Goal: Entertainment & Leisure: Browse casually

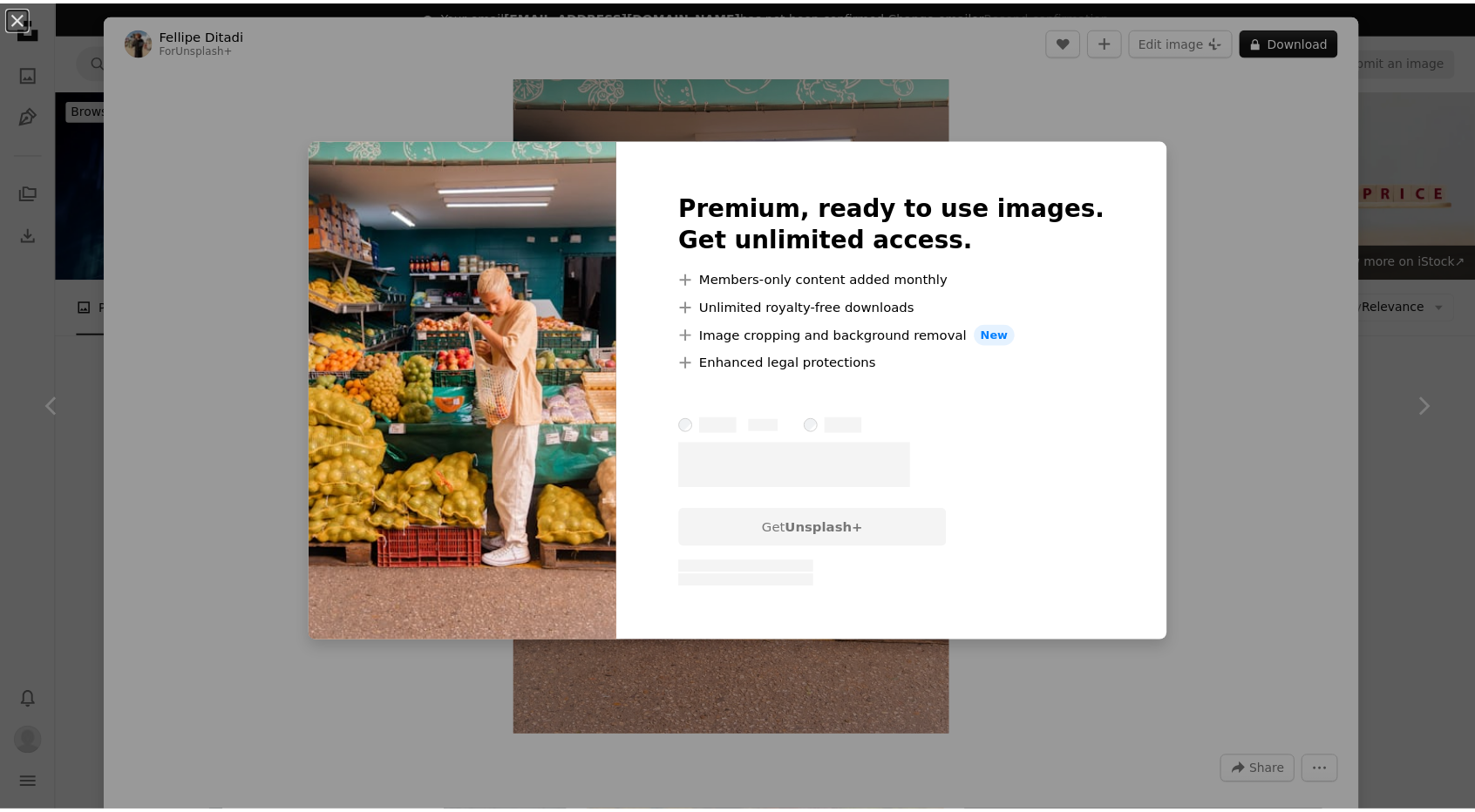
scroll to position [1045, 0]
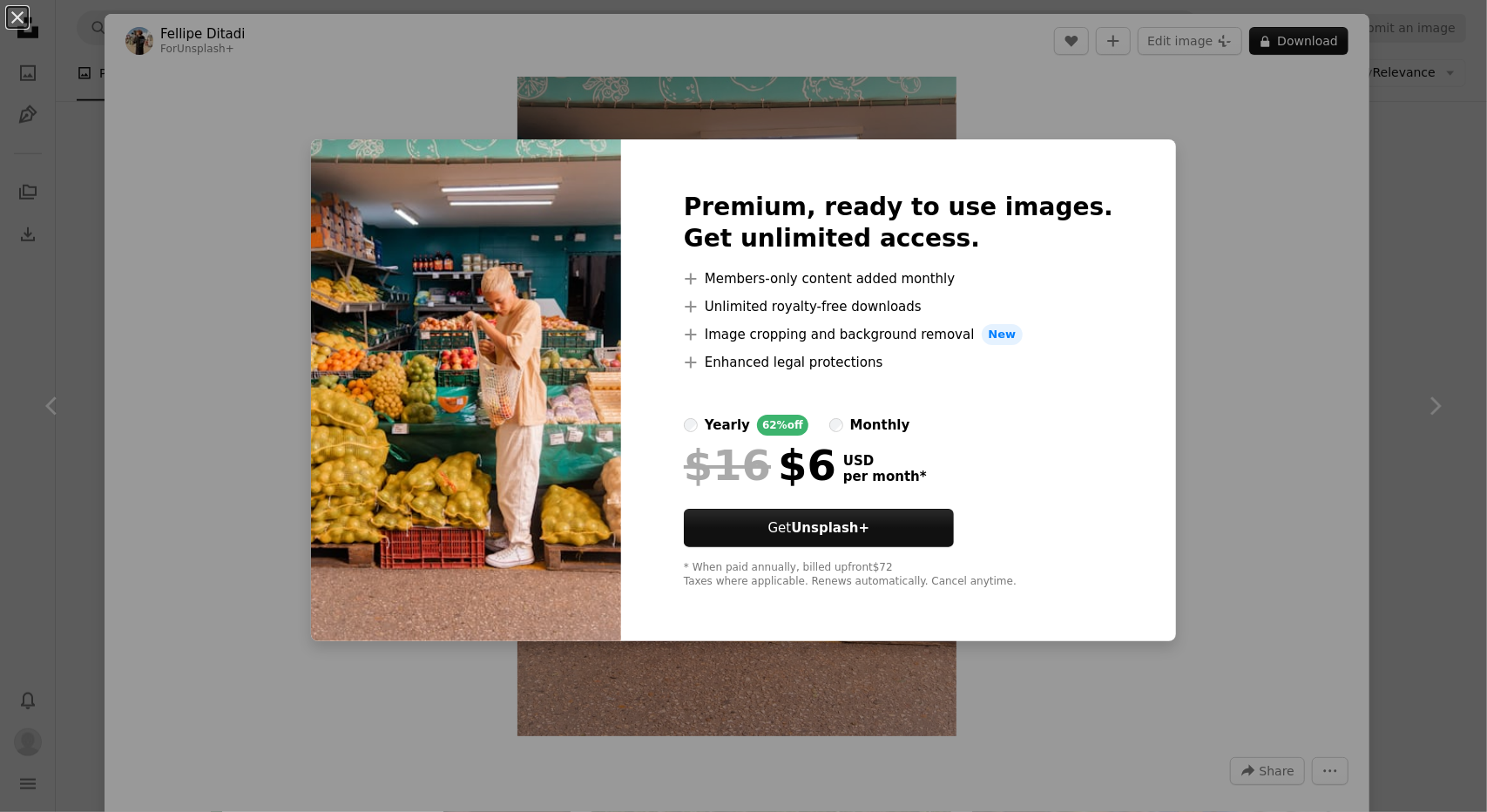
click at [1402, 233] on div "An X shape Premium, ready to use images. Get unlimited access. A plus sign Memb…" at bounding box center [744, 406] width 1487 height 812
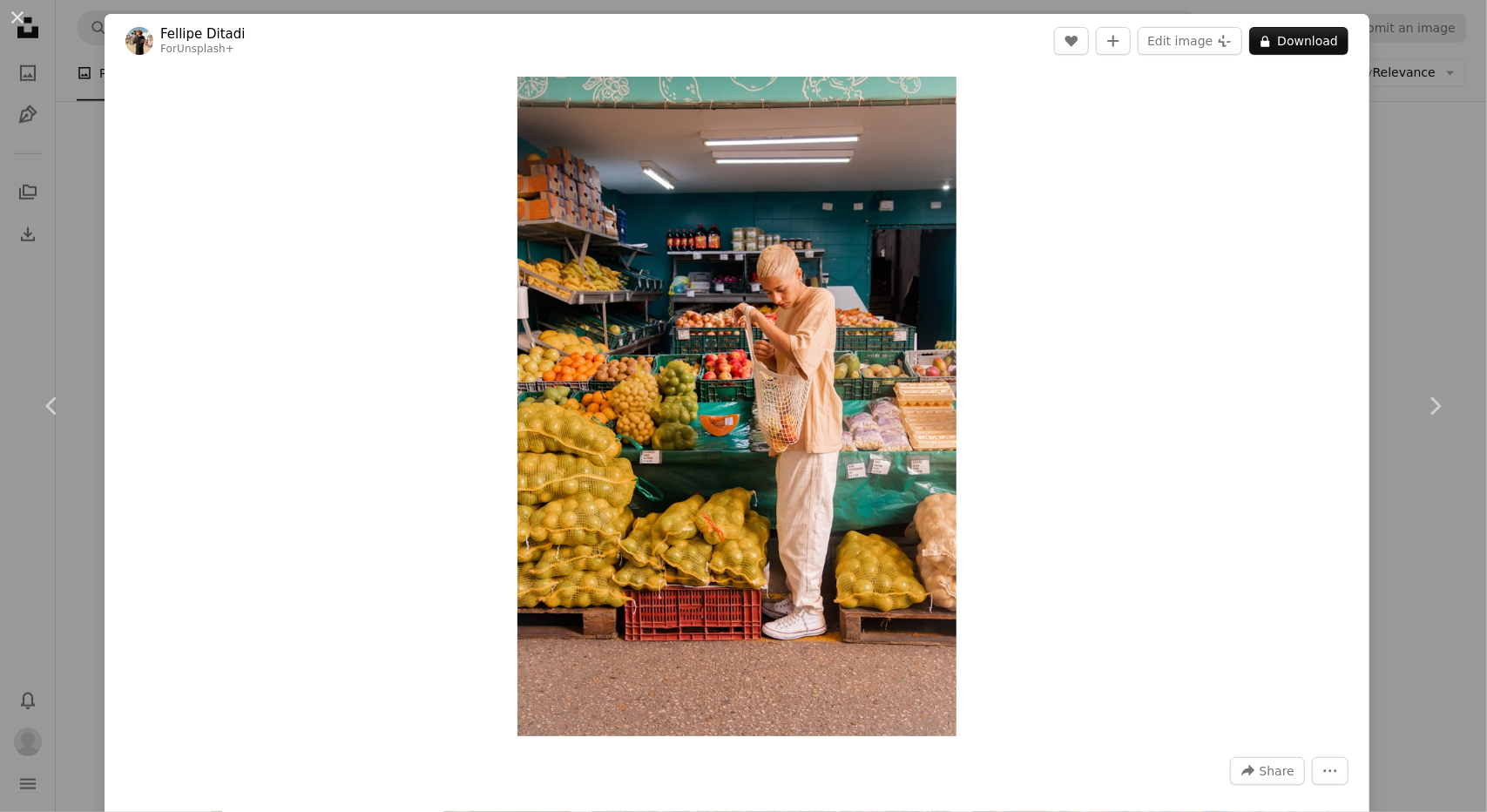
click at [1401, 212] on div "An X shape Chevron left Chevron right [PERSON_NAME] For Unsplash+ A heart A plu…" at bounding box center [744, 406] width 1487 height 812
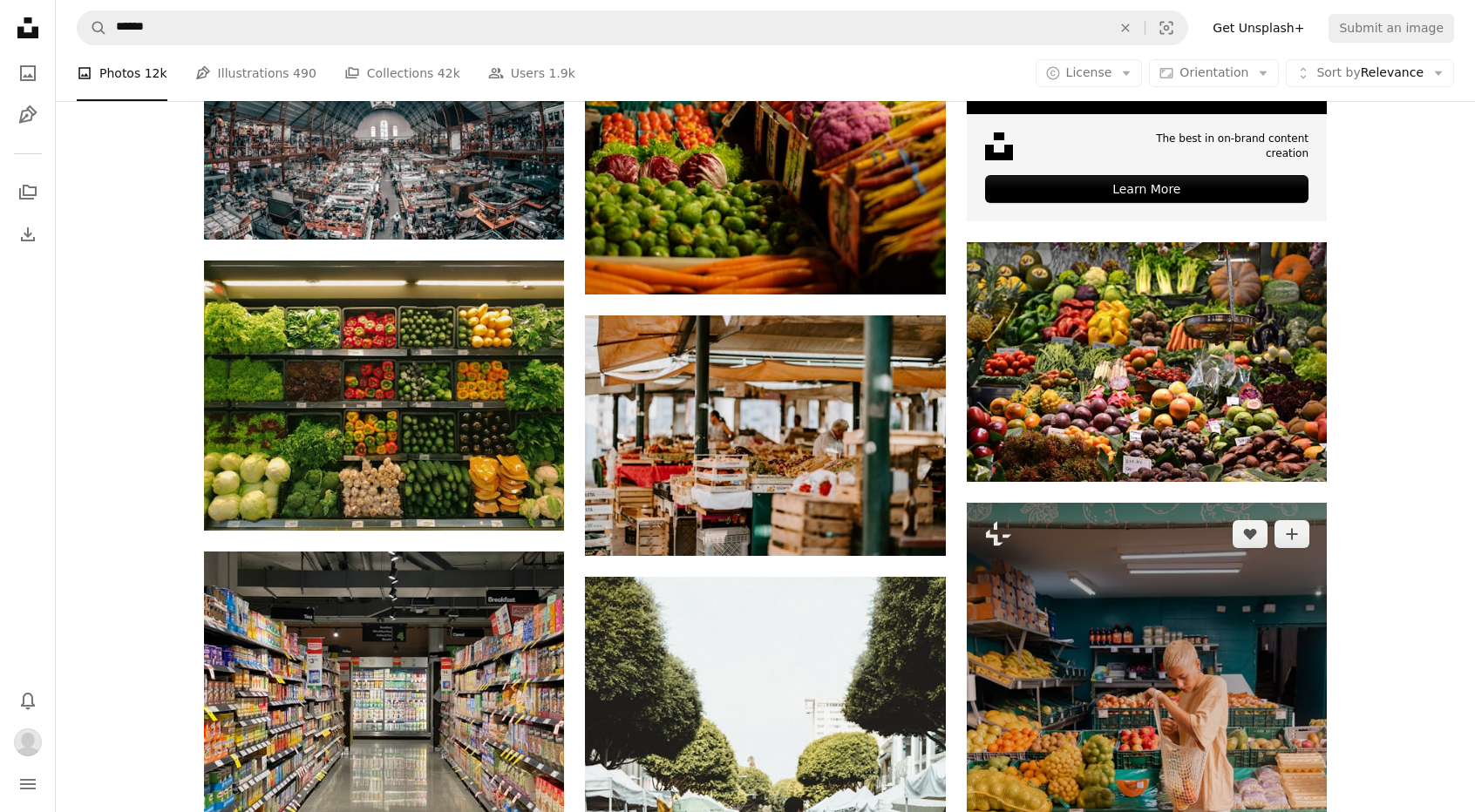
scroll to position [697, 0]
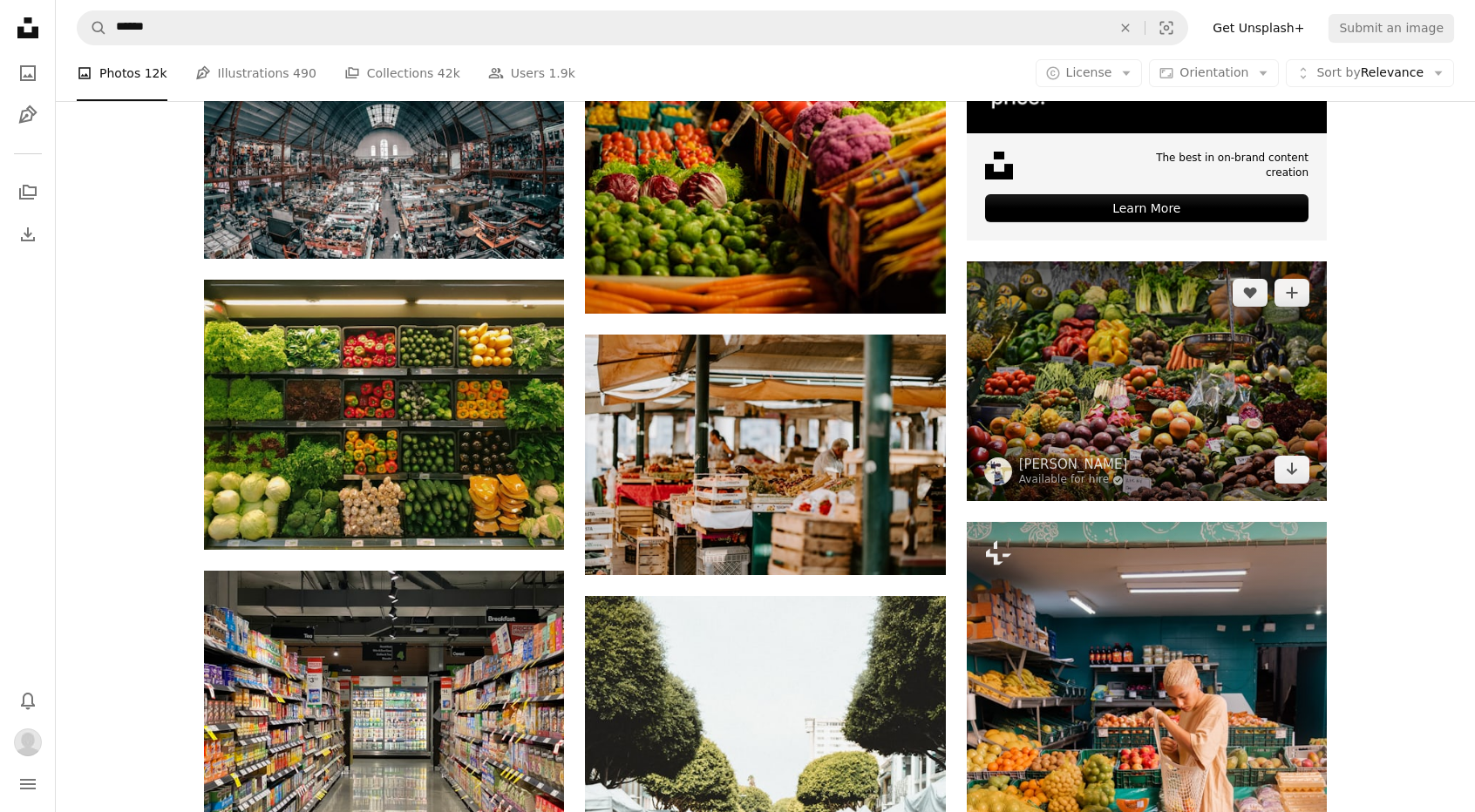
click at [1167, 351] on img at bounding box center [1146, 381] width 360 height 240
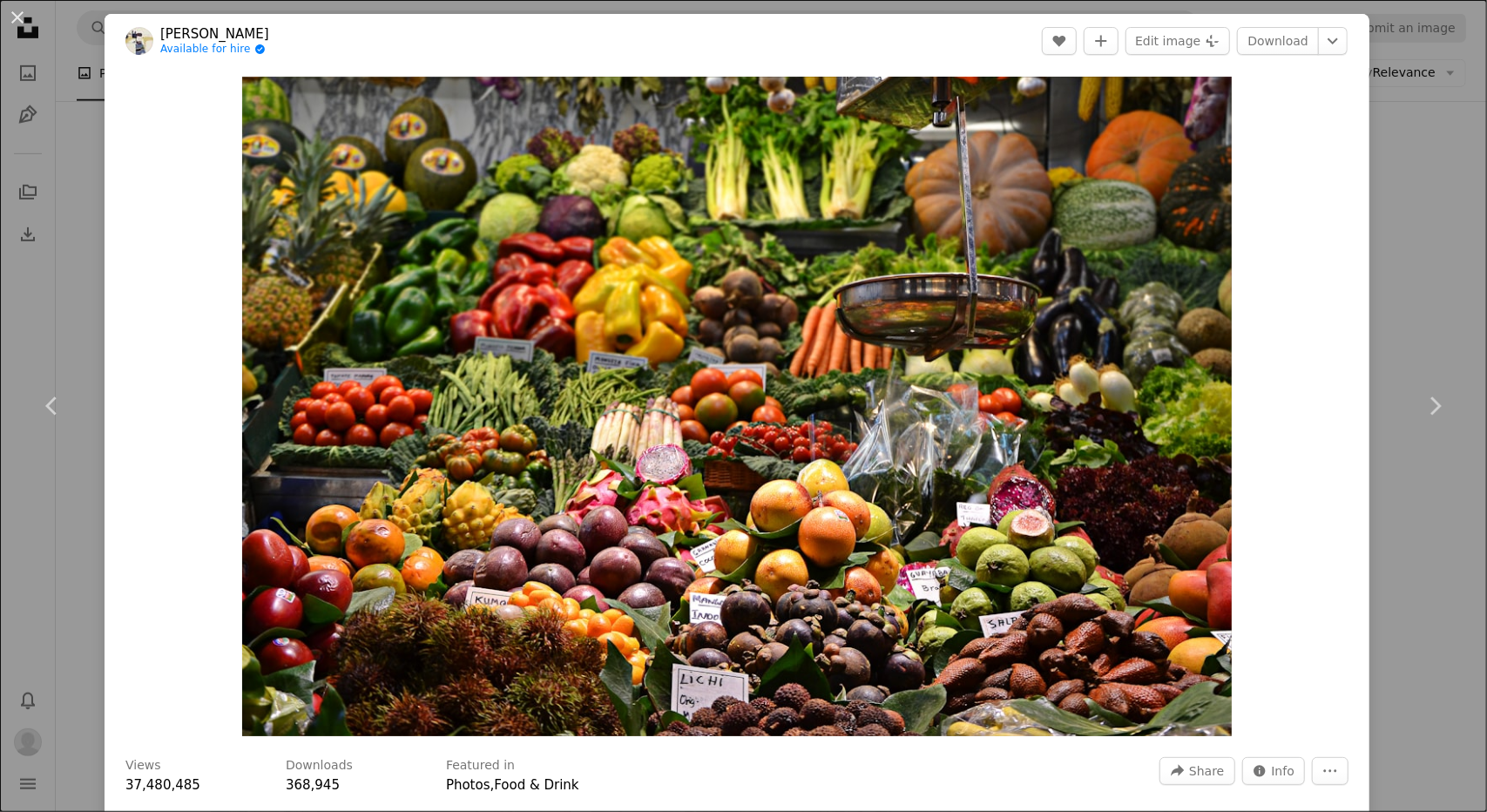
click at [1369, 164] on div "An X shape Chevron left Chevron right [PERSON_NAME] Available for hire A checkm…" at bounding box center [744, 406] width 1487 height 812
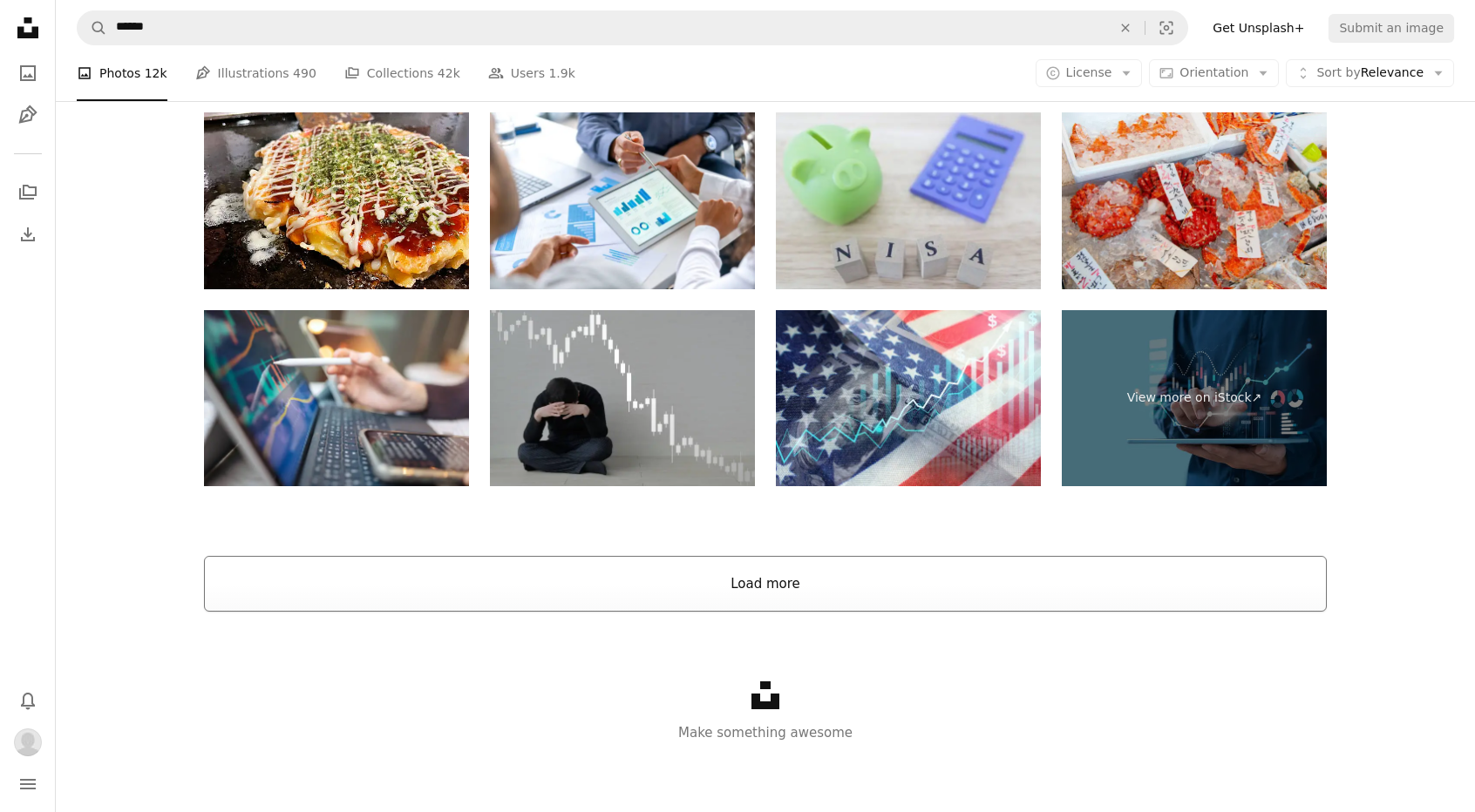
click at [862, 569] on button "Load more" at bounding box center [765, 584] width 1123 height 56
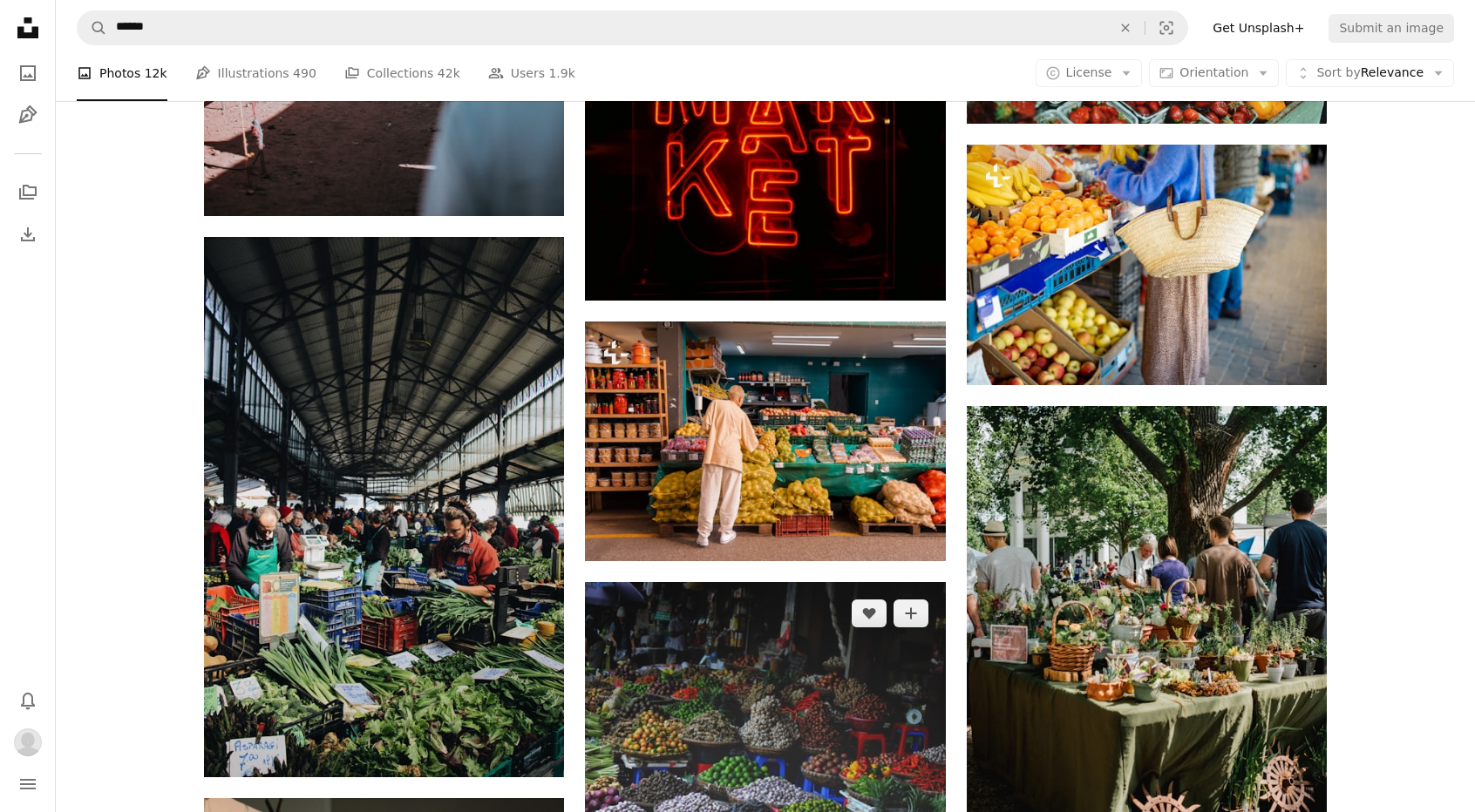
scroll to position [2886, 0]
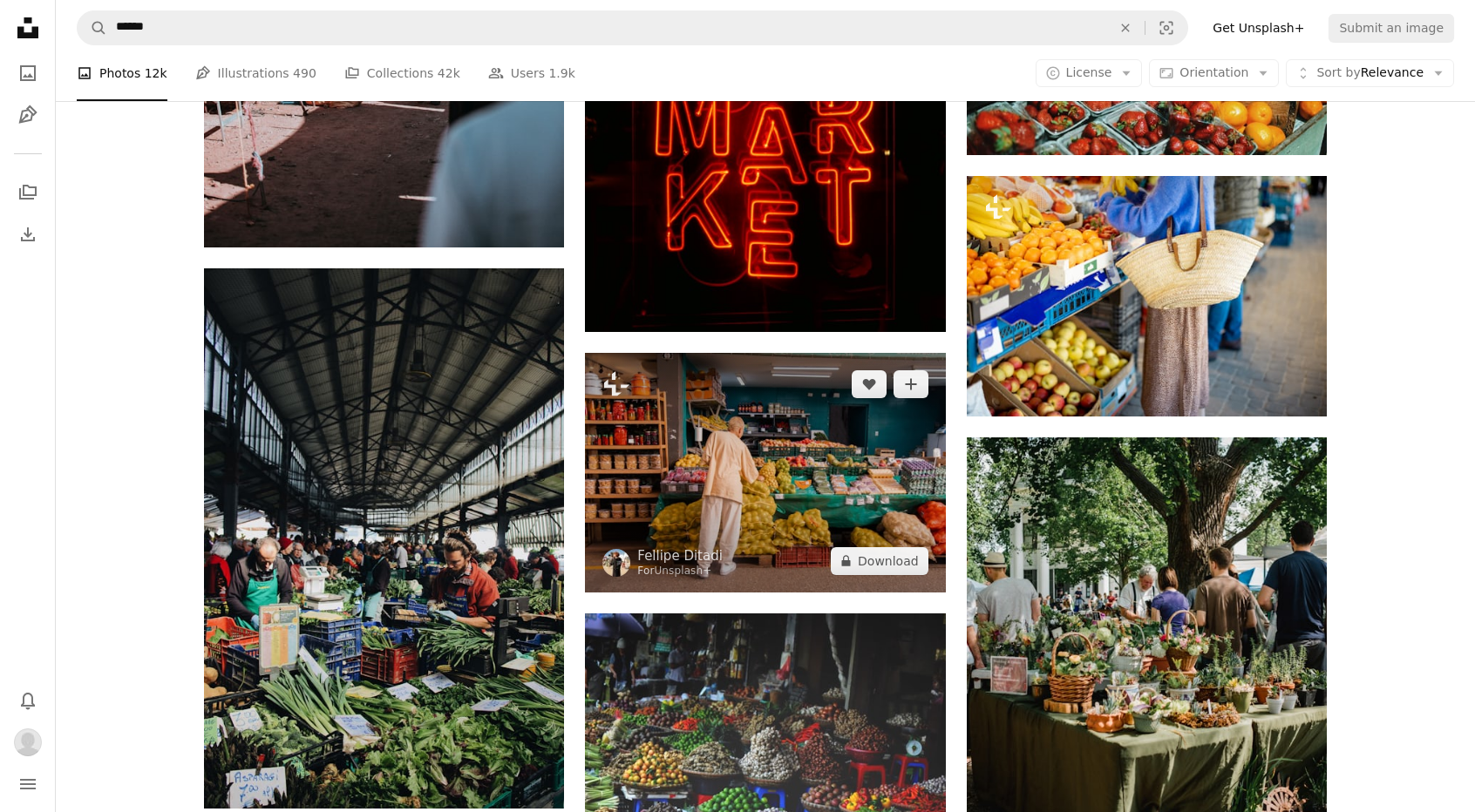
click at [878, 457] on img at bounding box center [765, 473] width 360 height 240
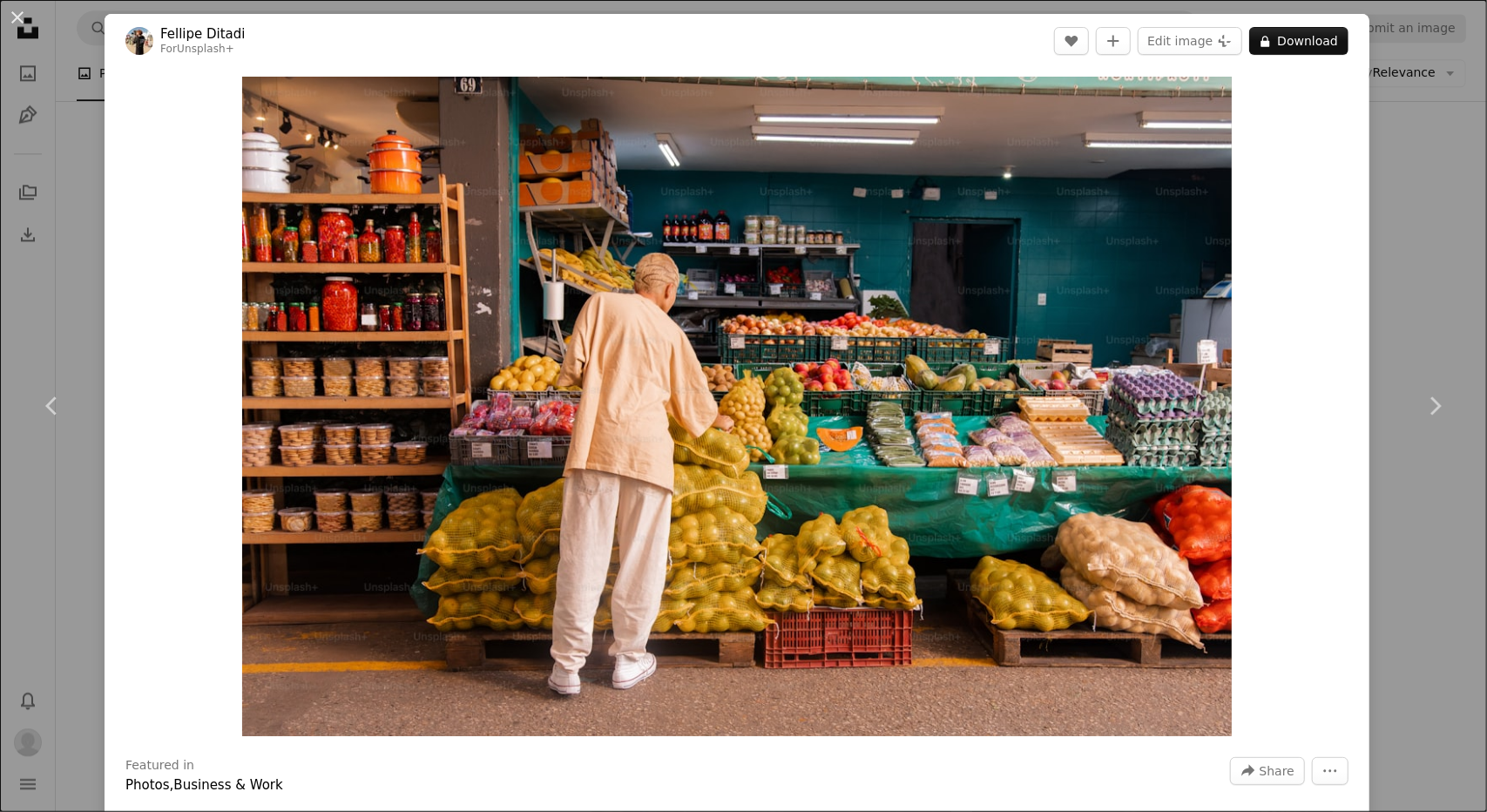
click at [1429, 257] on div "An X shape Chevron left Chevron right [PERSON_NAME] For Unsplash+ A heart A plu…" at bounding box center [744, 406] width 1487 height 812
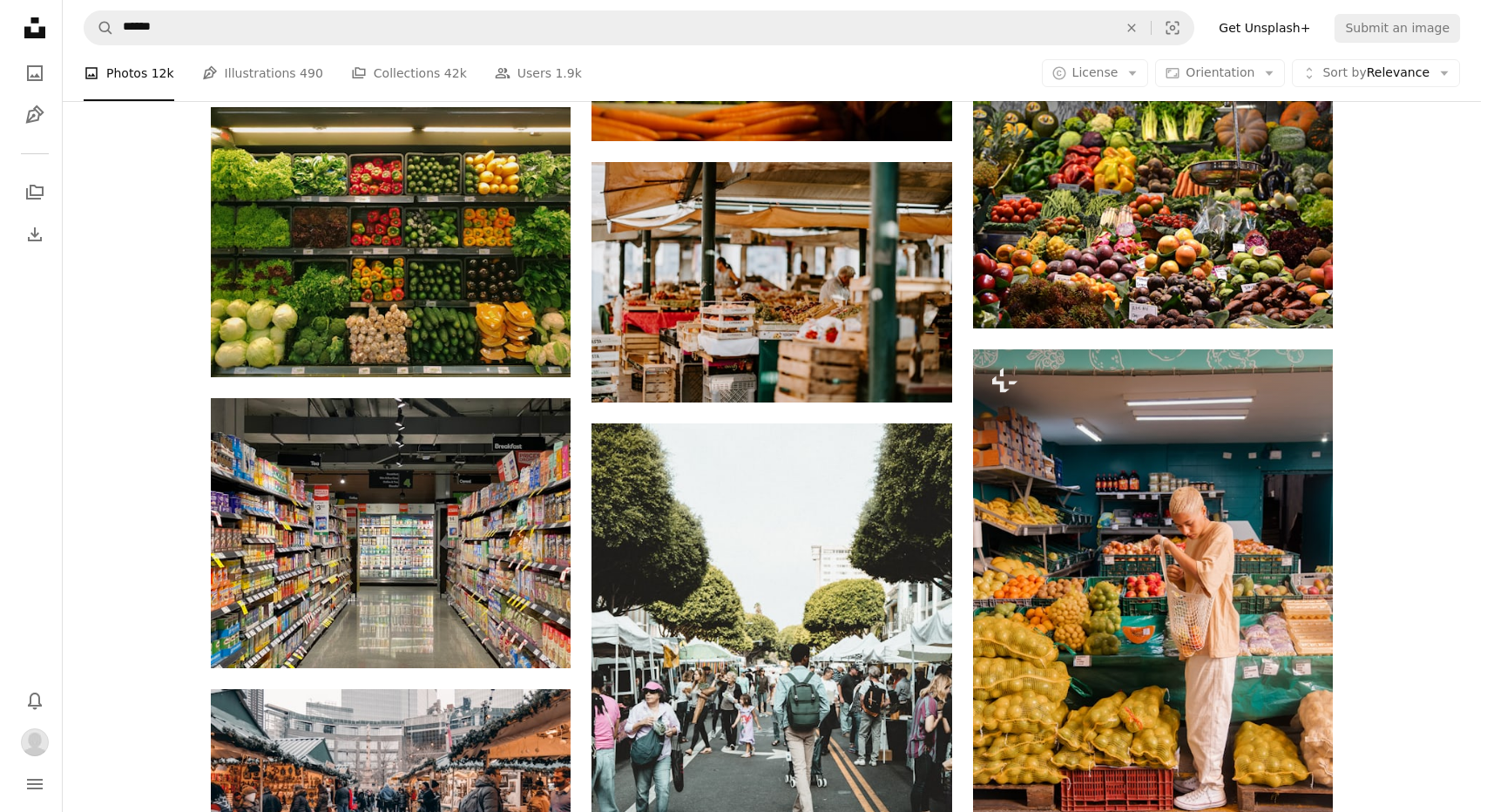
scroll to position [1069, 0]
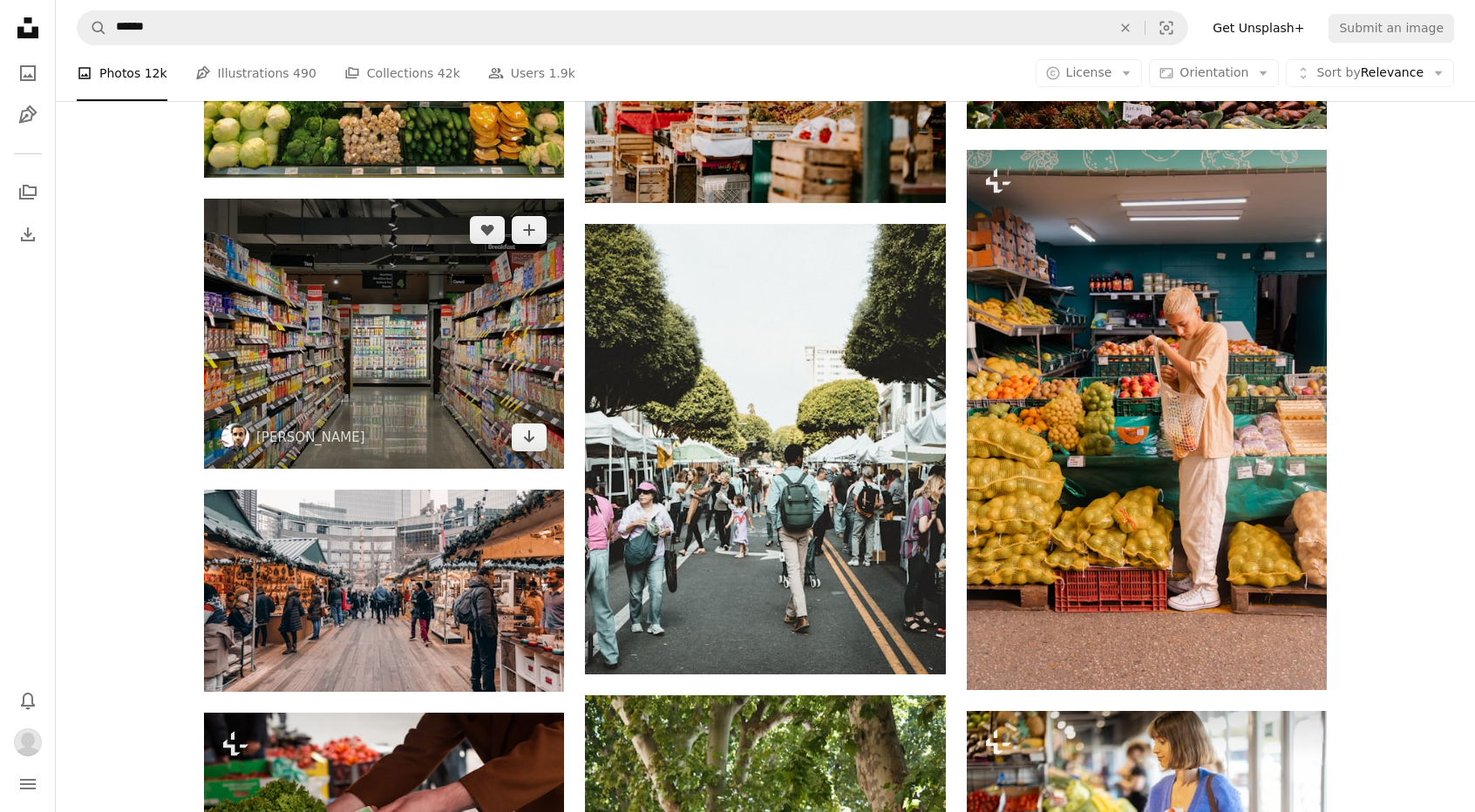
click at [392, 333] on img at bounding box center [384, 333] width 360 height 270
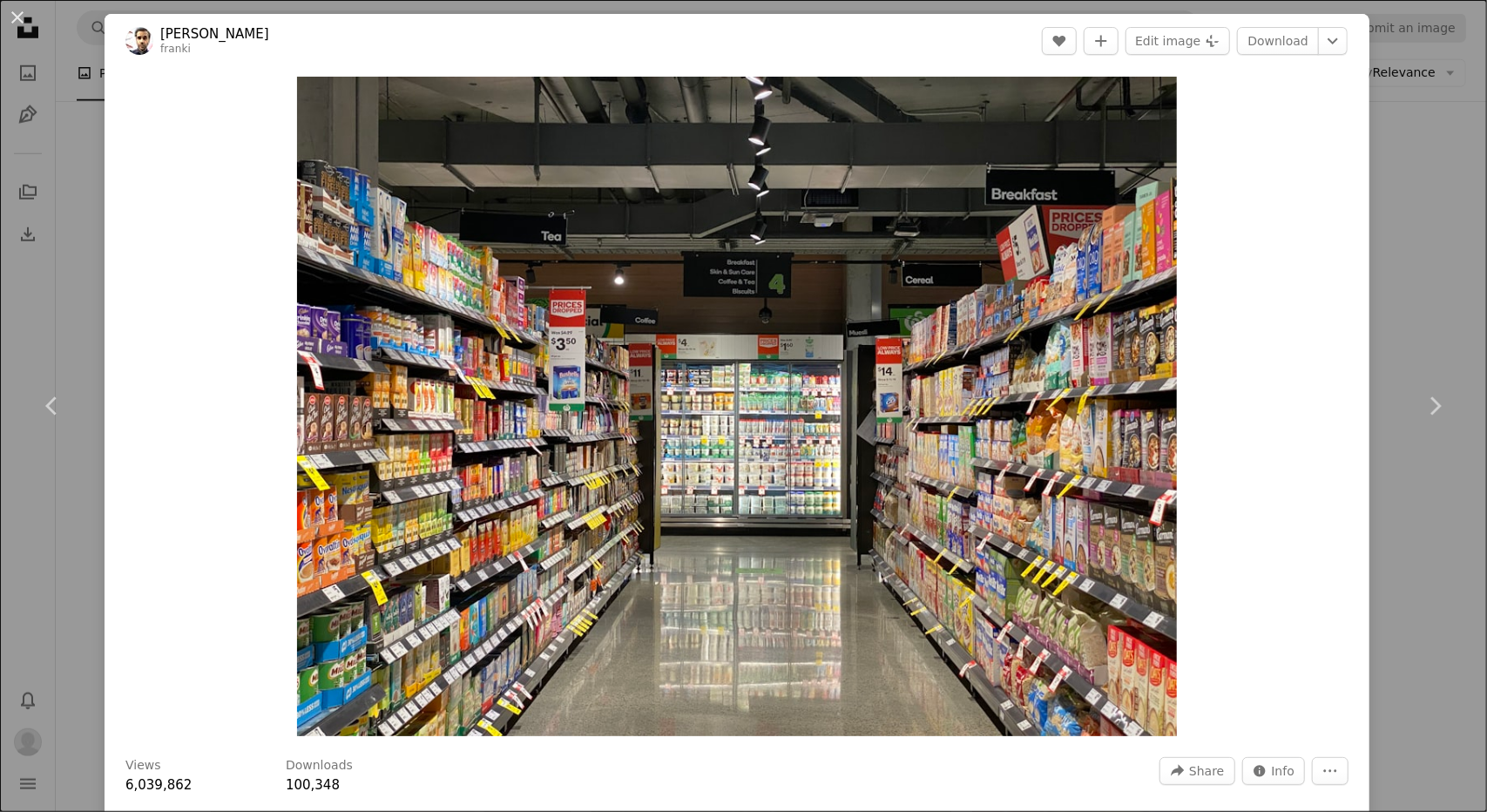
click at [1388, 240] on div "An X shape Chevron left Chevron right [PERSON_NAME] [PERSON_NAME] A heart A plu…" at bounding box center [744, 406] width 1487 height 812
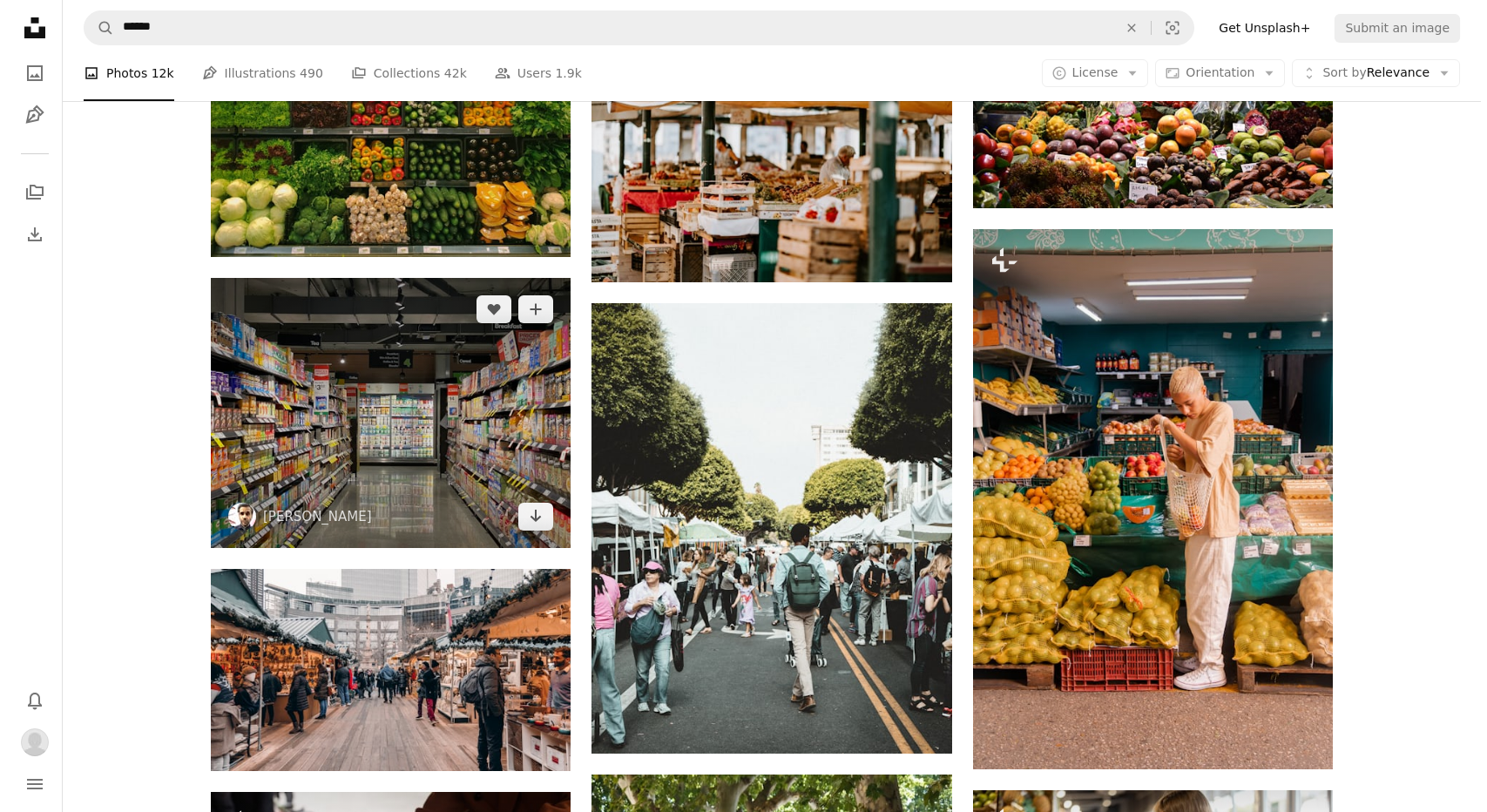
scroll to position [981, 0]
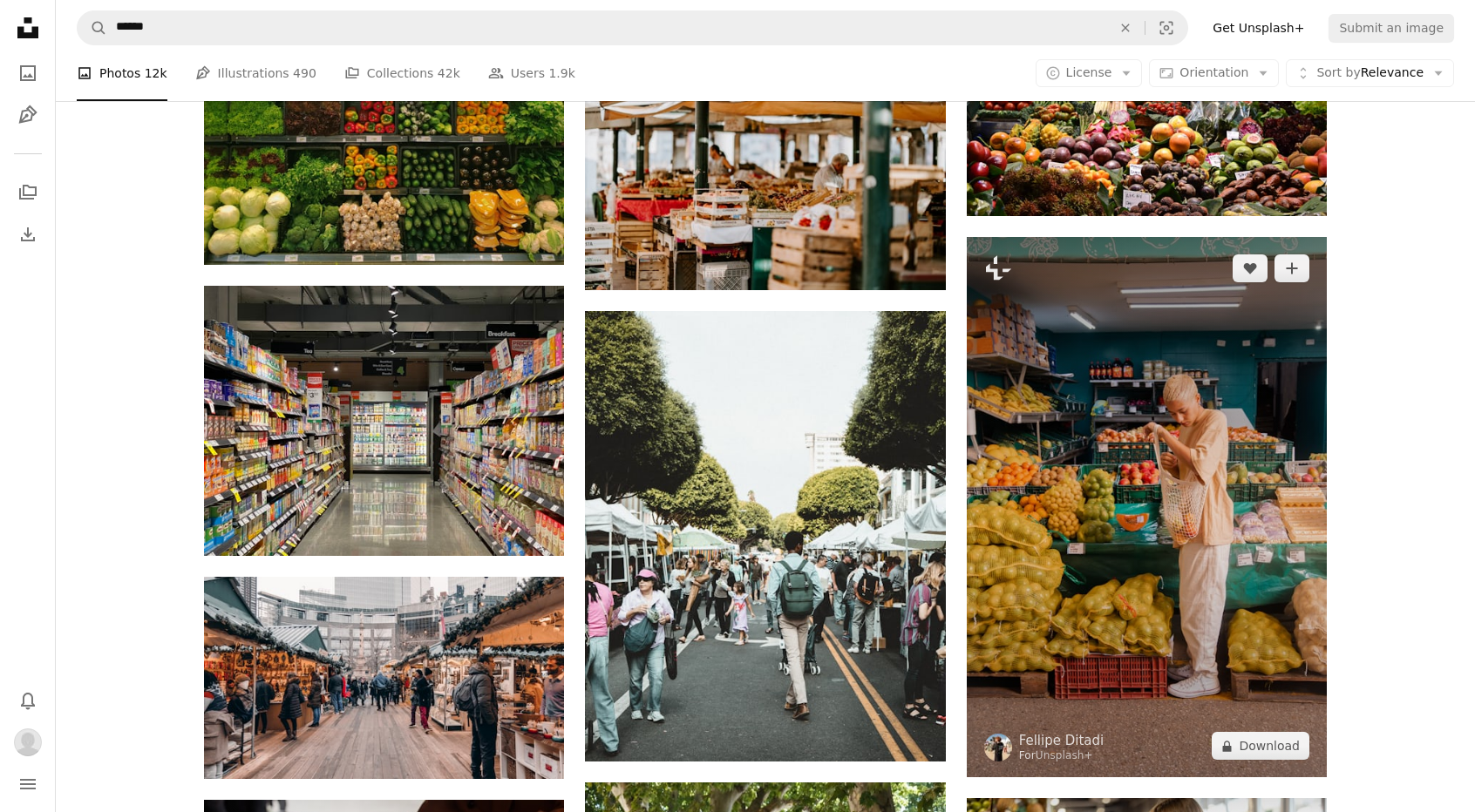
click at [1153, 469] on img at bounding box center [1146, 507] width 360 height 540
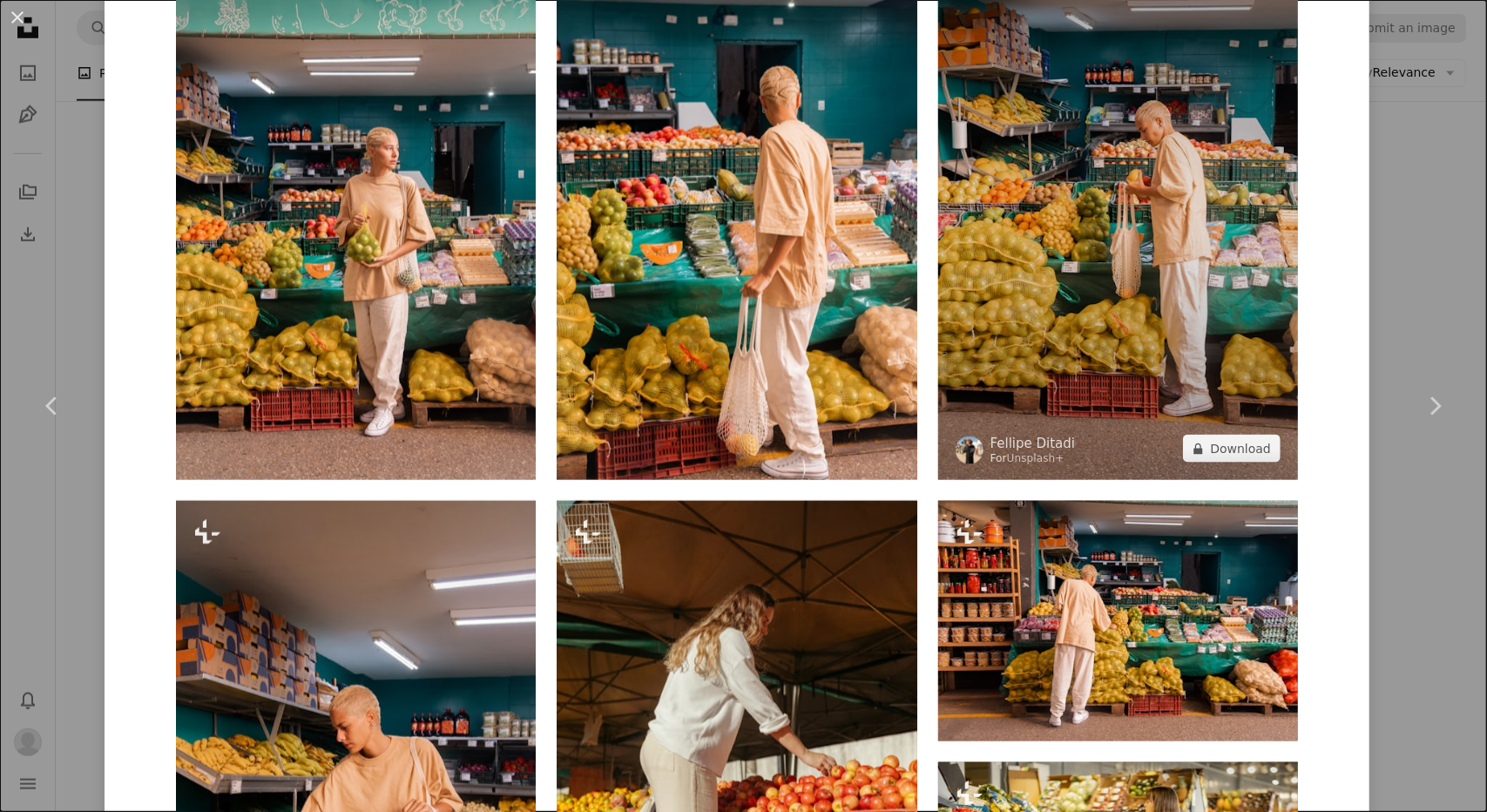
scroll to position [1655, 0]
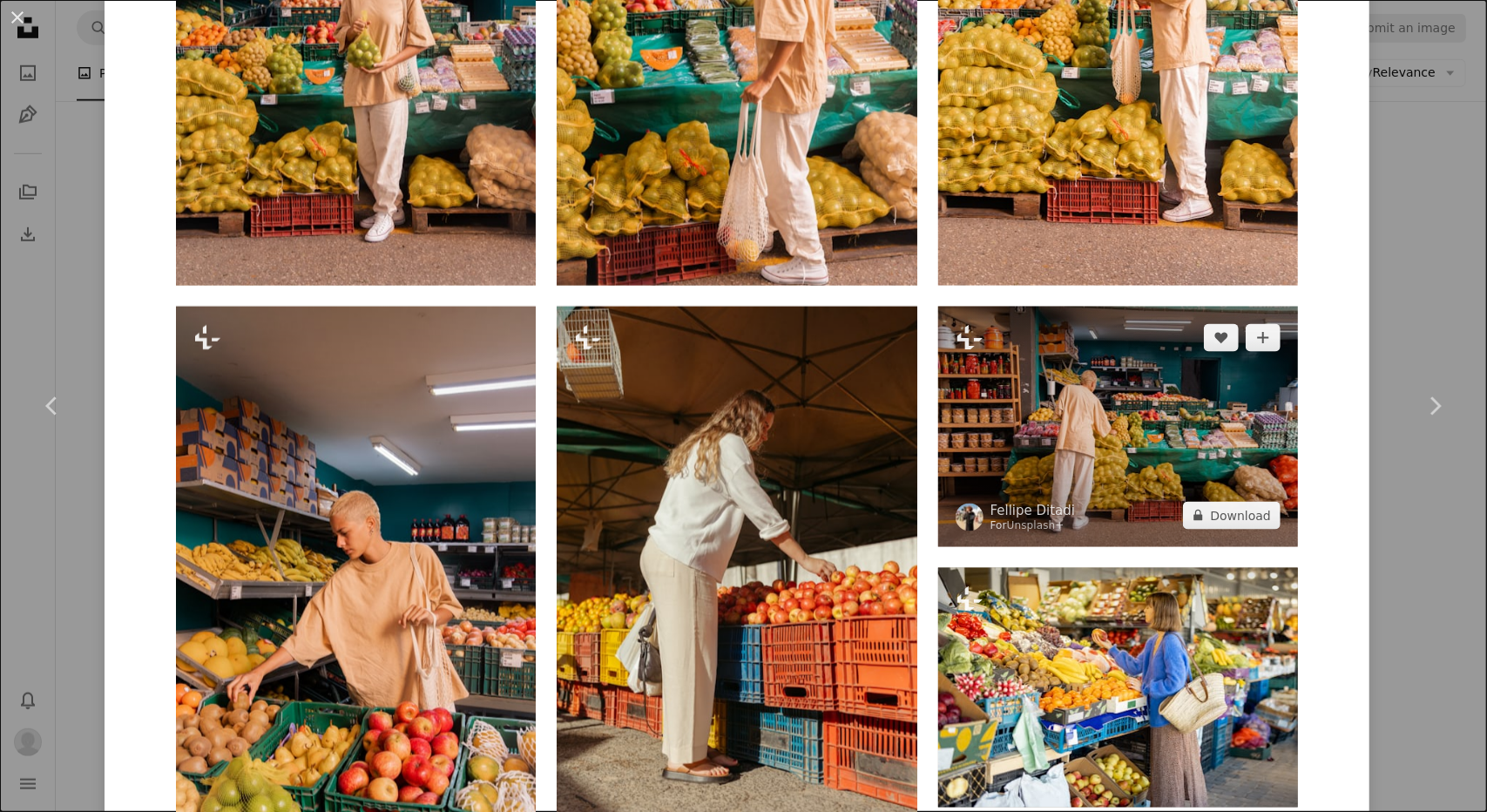
click at [1121, 422] on img at bounding box center [1118, 426] width 360 height 240
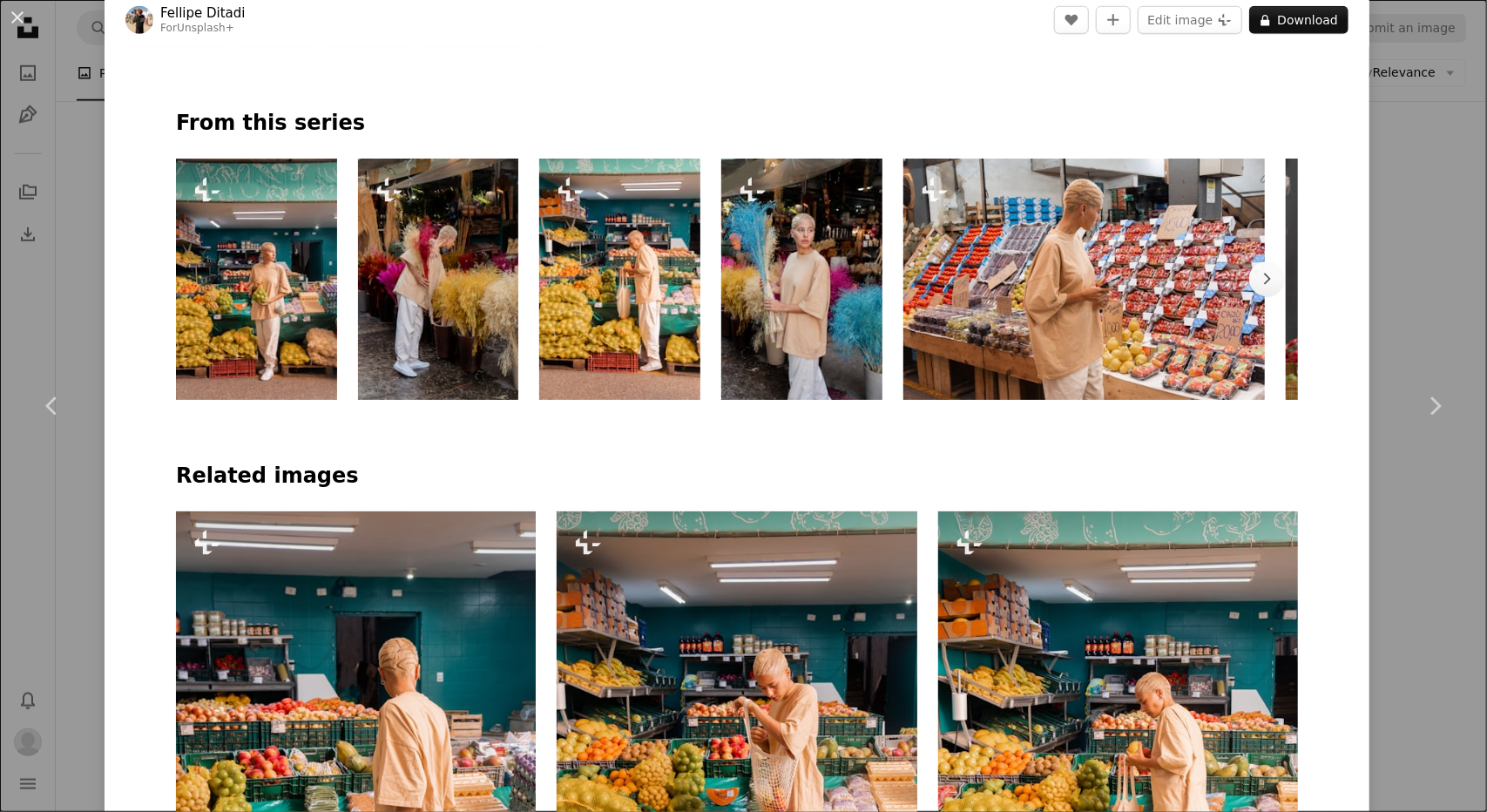
scroll to position [883, 0]
